Goal: Find specific page/section: Find specific page/section

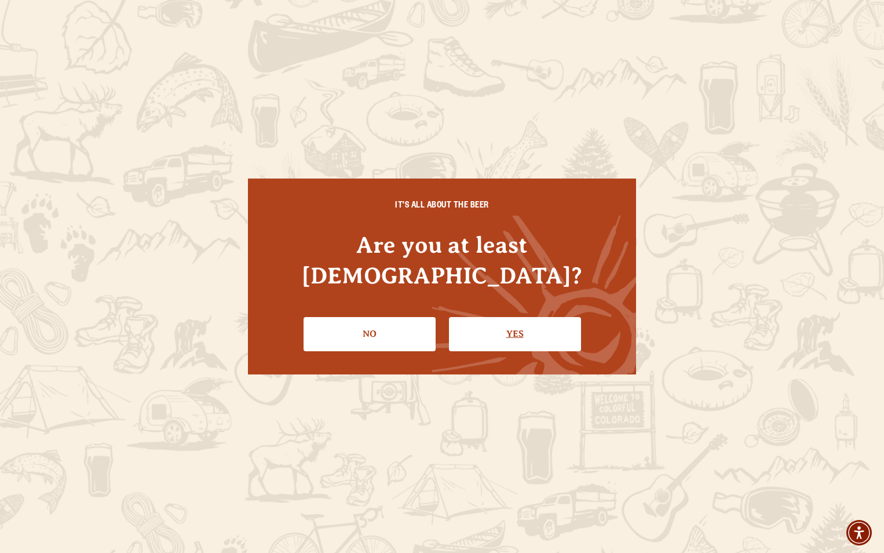
click at [520, 317] on link "Yes" at bounding box center [515, 334] width 132 height 34
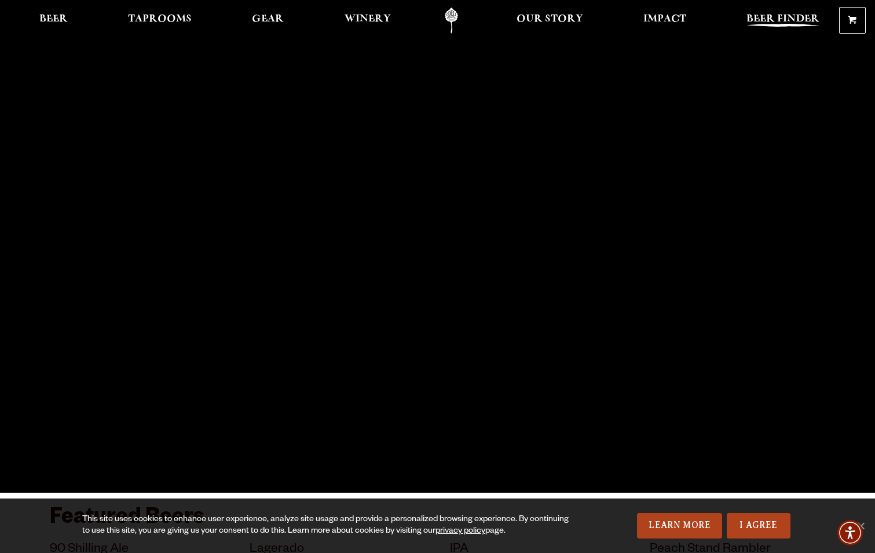
click at [797, 20] on span "Beer Finder" at bounding box center [783, 18] width 73 height 9
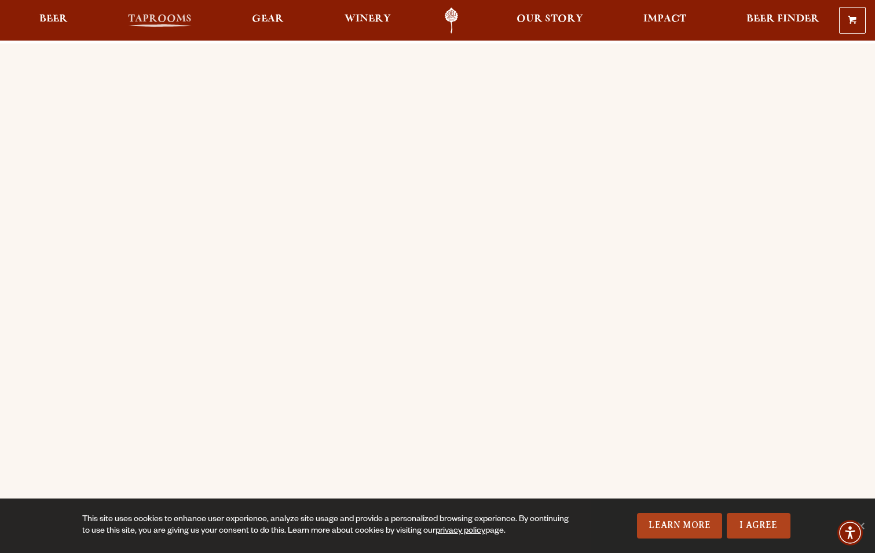
click at [171, 15] on span "Taprooms" at bounding box center [160, 18] width 64 height 9
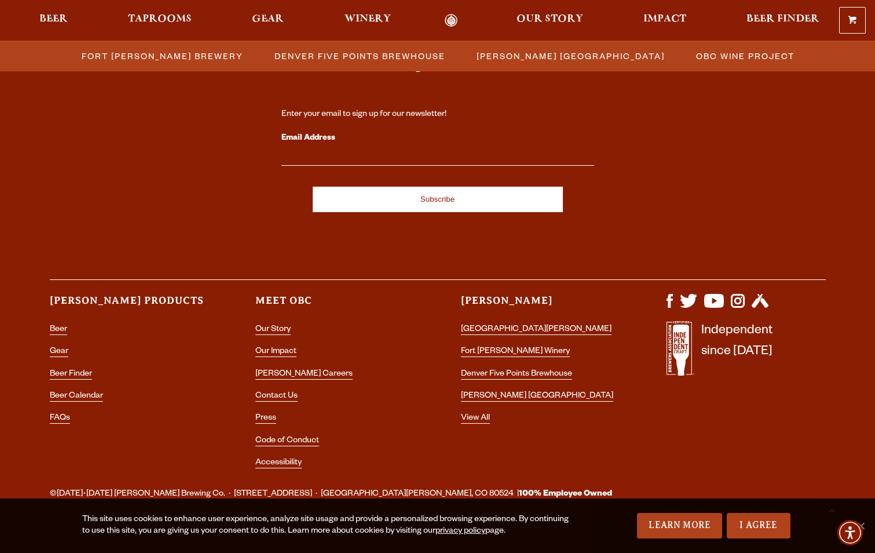
scroll to position [1245, 0]
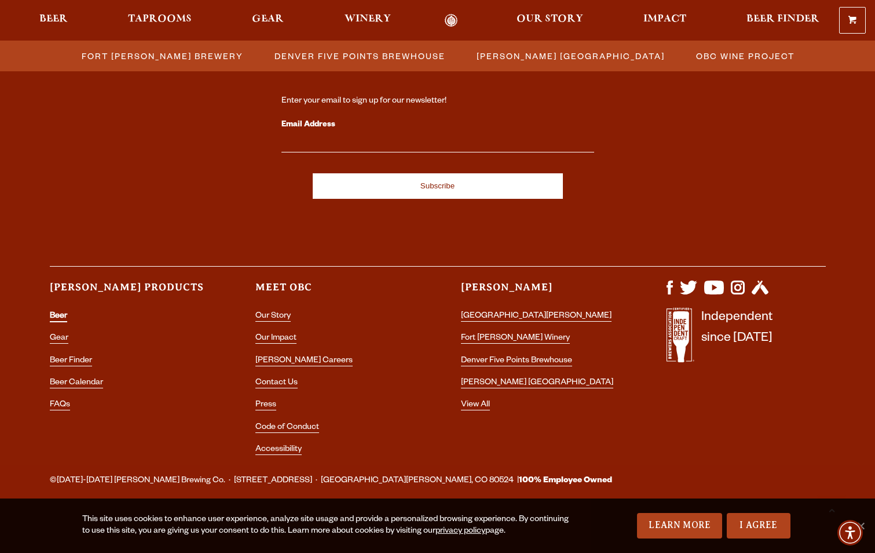
click at [61, 315] on link "Beer" at bounding box center [58, 317] width 17 height 10
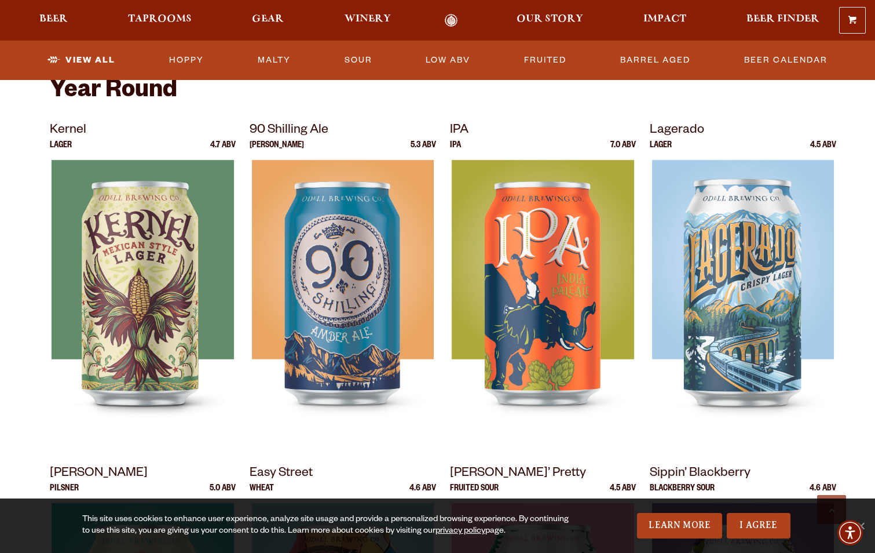
scroll to position [478, 0]
